Goal: Transaction & Acquisition: Purchase product/service

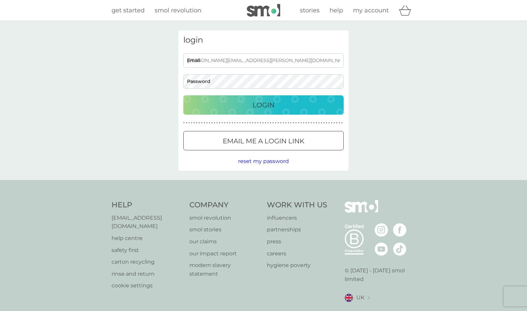
click at [229, 60] on input "dixon.william@rocketmail.com" at bounding box center [263, 60] width 160 height 14
click at [275, 62] on input "dixon.william@rocketmail.com" at bounding box center [263, 60] width 160 height 14
type input "corrina@smolproducts.com"
click at [154, 99] on div "login corrina@smolproducts.com Email Password Login ● ● ● ● ● ● ● ● ● ● ● ● ● ●…" at bounding box center [263, 100] width 527 height 159
click at [208, 104] on div "Login" at bounding box center [263, 105] width 147 height 11
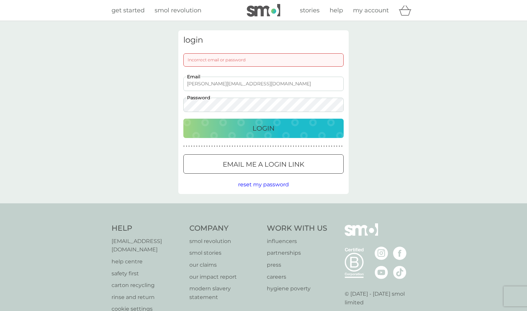
click at [173, 104] on div "login Incorrect email or password corrina@smolproducts.com Email Password Login…" at bounding box center [263, 112] width 527 height 183
click at [160, 129] on div "login Incorrect email or password corrina@smolproducts.com Email Password Login…" at bounding box center [263, 112] width 527 height 183
click at [217, 128] on div "Login" at bounding box center [263, 128] width 147 height 11
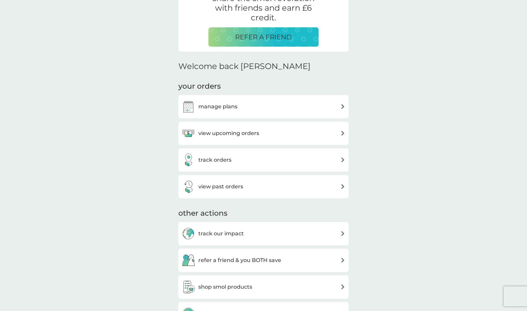
scroll to position [200, 0]
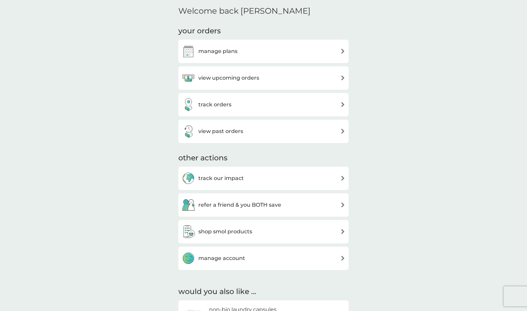
click at [233, 49] on h3 "manage plans" at bounding box center [217, 51] width 39 height 9
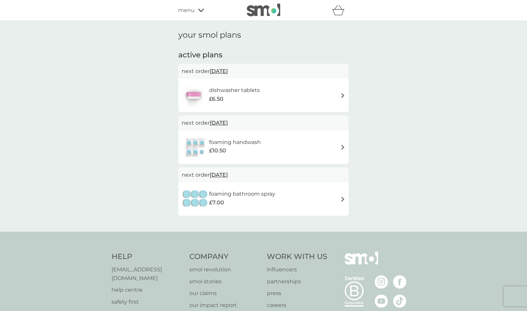
click at [197, 11] on div "menu" at bounding box center [206, 10] width 57 height 9
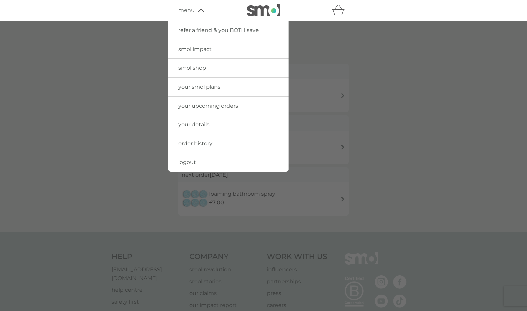
click at [223, 87] on link "your smol plans" at bounding box center [228, 87] width 120 height 19
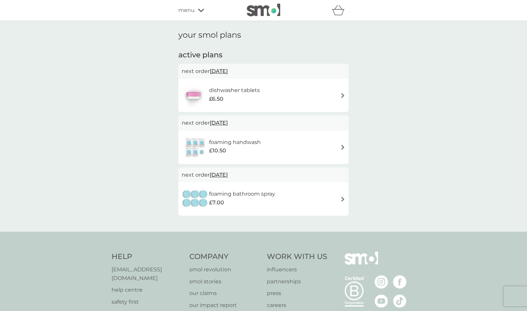
click at [193, 8] on span "menu" at bounding box center [186, 10] width 16 height 9
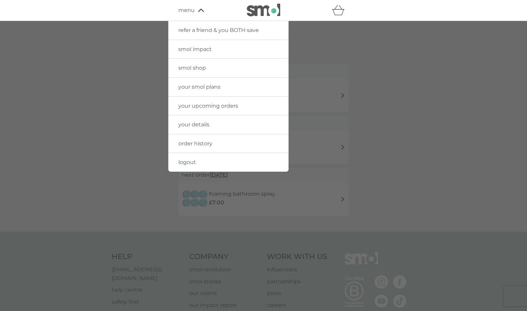
click at [189, 66] on span "smol shop" at bounding box center [192, 68] width 28 height 6
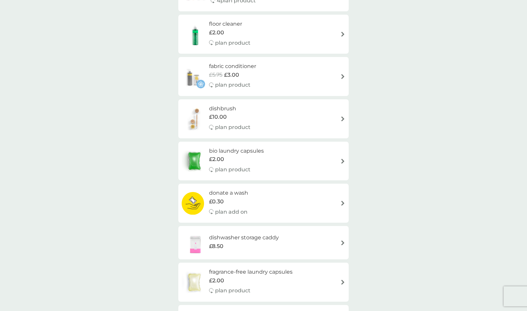
scroll to position [222, 0]
click at [302, 82] on div "fabric conditioner £5.75 £3.00 plan product" at bounding box center [264, 76] width 164 height 29
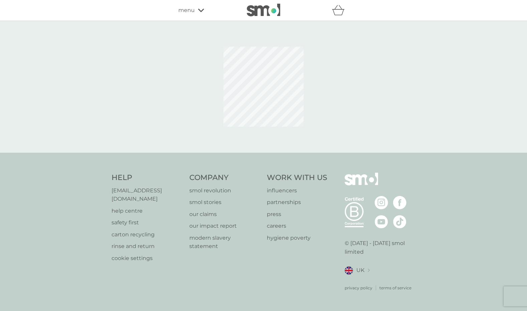
select select "182"
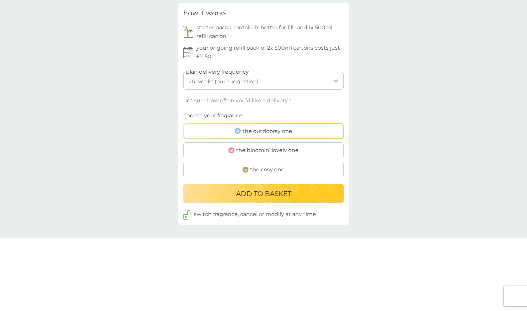
scroll to position [321, 0]
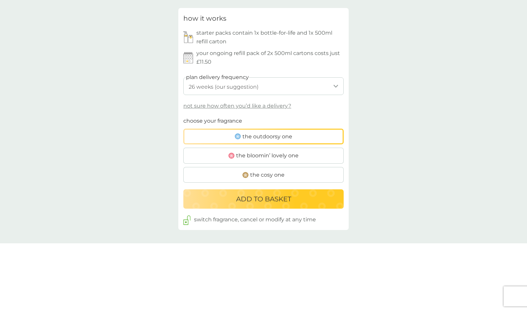
click at [194, 8] on div "how it works starter packs contain 1x bottle-for-life and 1x 500ml refill carto…" at bounding box center [263, 119] width 170 height 222
